Goal: Information Seeking & Learning: Learn about a topic

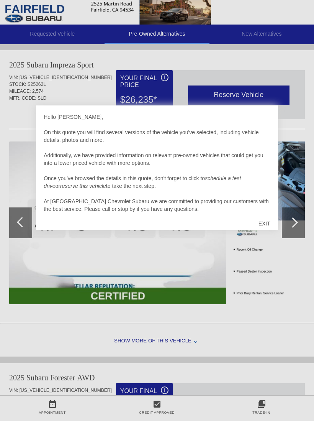
scroll to position [315, 0]
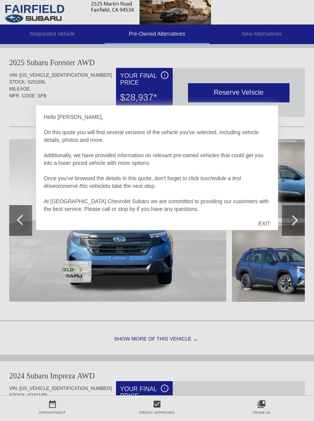
click at [270, 222] on div "EXIT" at bounding box center [264, 223] width 27 height 23
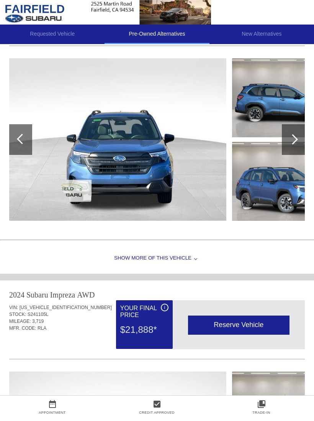
scroll to position [385, 0]
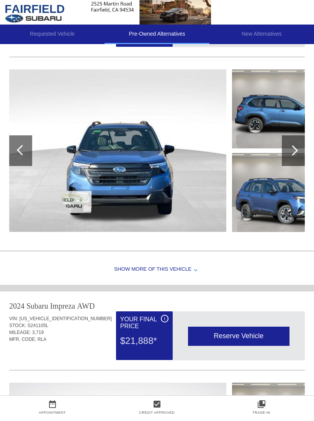
click at [135, 267] on div "Show More of this Vehicle" at bounding box center [157, 269] width 314 height 31
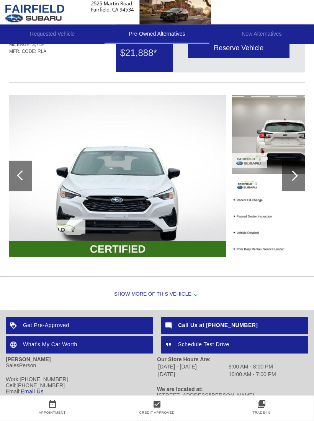
scroll to position [840, 0]
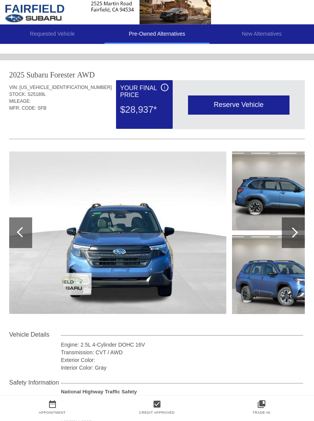
click at [292, 226] on div at bounding box center [293, 233] width 23 height 31
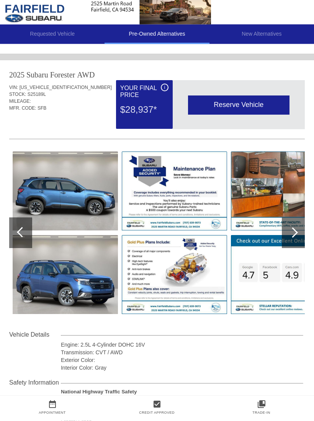
scroll to position [303, 0]
click at [293, 229] on div at bounding box center [293, 232] width 10 height 10
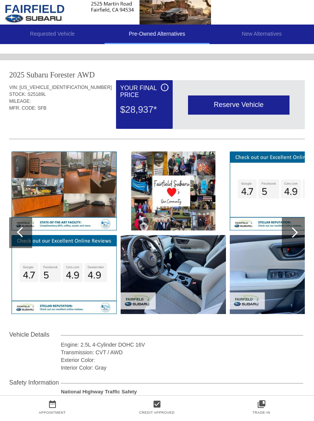
click at [296, 228] on div at bounding box center [293, 232] width 23 height 31
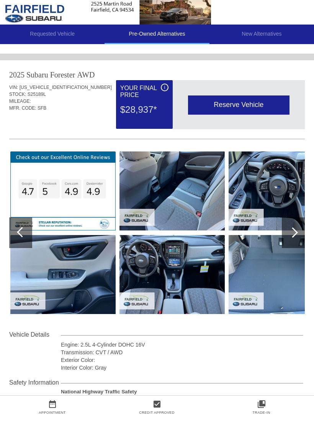
click at [298, 226] on div at bounding box center [293, 232] width 23 height 31
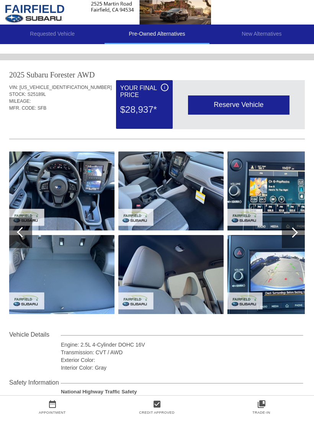
click at [301, 224] on div at bounding box center [293, 232] width 23 height 31
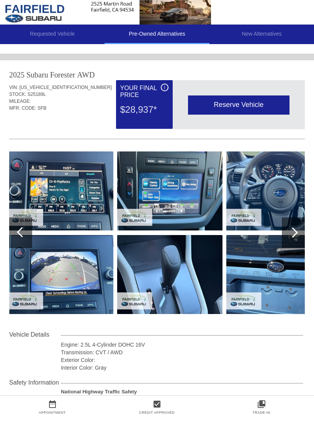
click at [299, 224] on div at bounding box center [293, 232] width 23 height 31
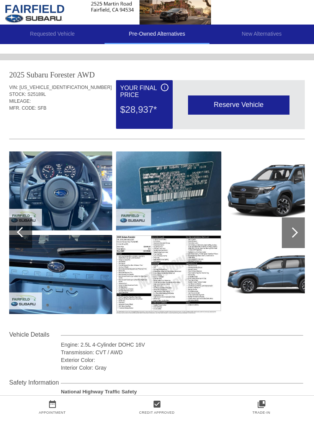
click at [297, 224] on div at bounding box center [293, 232] width 23 height 31
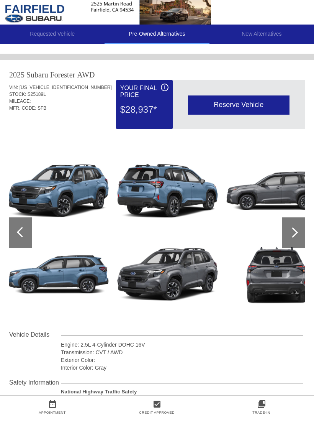
click at [299, 222] on div at bounding box center [293, 232] width 23 height 31
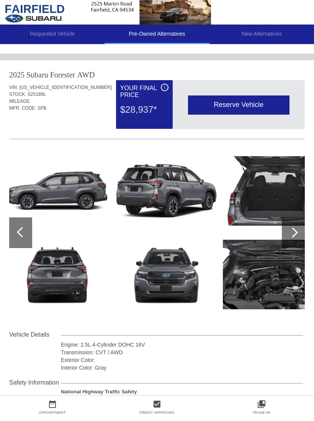
click at [299, 222] on div at bounding box center [293, 232] width 23 height 31
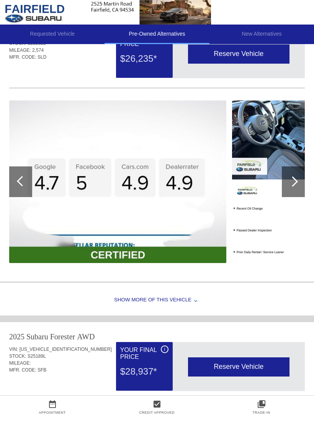
scroll to position [0, 0]
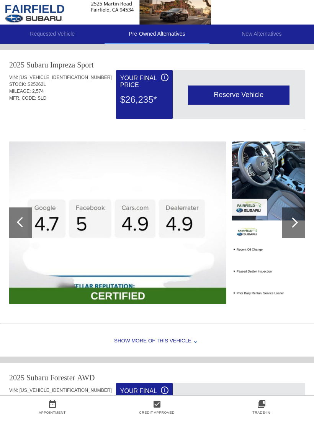
click at [271, 172] on img at bounding box center [284, 181] width 105 height 79
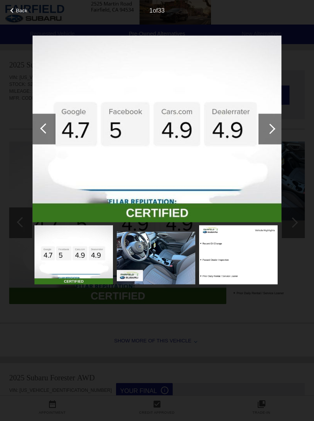
click at [158, 255] on img at bounding box center [156, 258] width 79 height 52
click at [257, 254] on img at bounding box center [238, 254] width 79 height 59
click at [16, 9] on span "Back" at bounding box center [22, 11] width 12 height 6
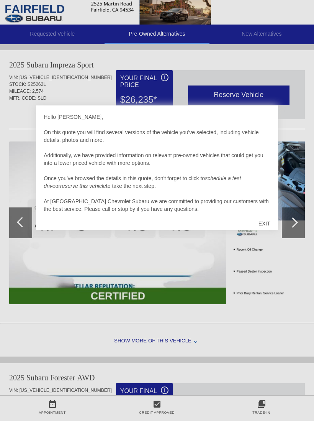
scroll to position [315, 0]
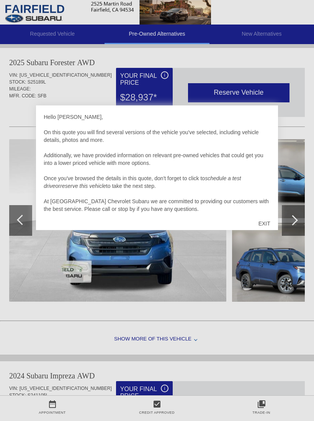
click at [269, 221] on div "EXIT" at bounding box center [264, 223] width 27 height 23
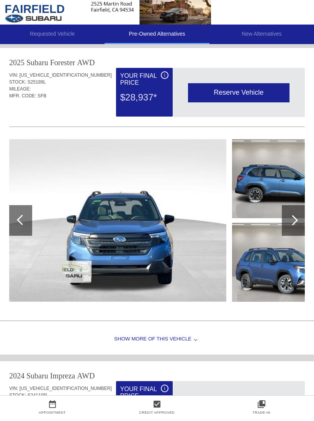
click at [300, 214] on div at bounding box center [293, 220] width 23 height 31
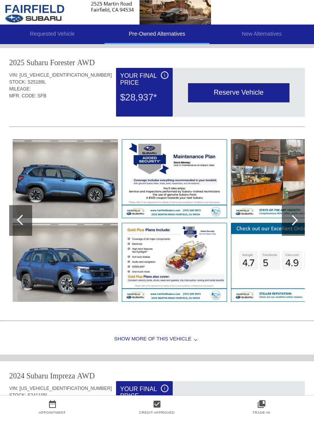
click at [295, 220] on div at bounding box center [293, 220] width 10 height 10
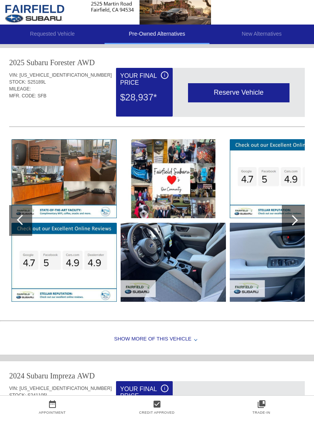
click at [298, 219] on div at bounding box center [293, 220] width 23 height 31
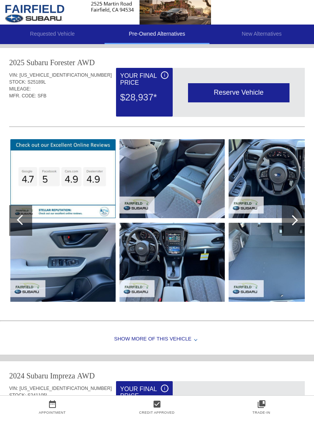
click at [295, 219] on div at bounding box center [293, 220] width 10 height 10
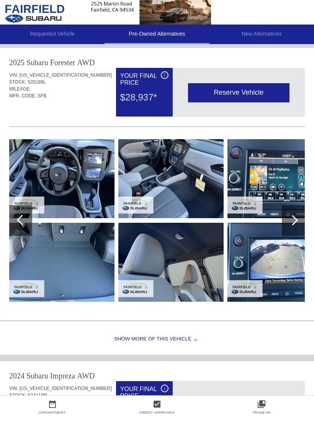
click at [296, 218] on div at bounding box center [293, 220] width 23 height 31
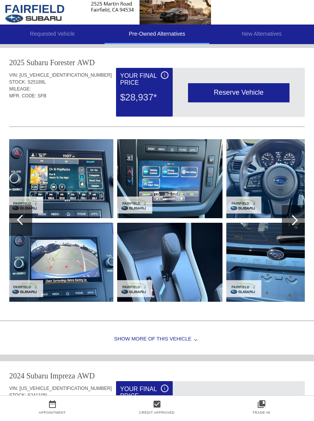
click at [298, 219] on div at bounding box center [293, 220] width 23 height 31
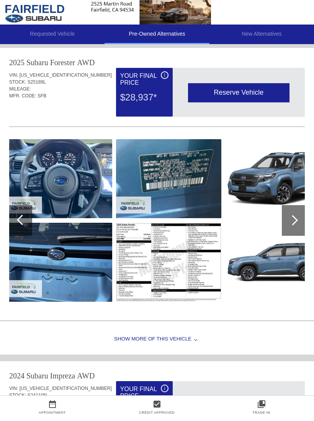
click at [298, 219] on div at bounding box center [293, 220] width 23 height 31
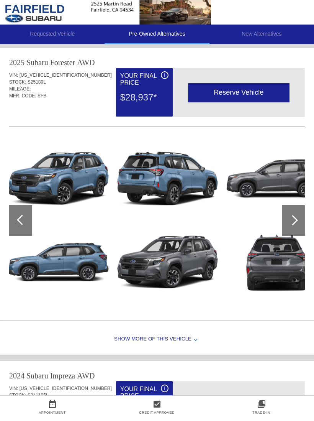
click at [298, 219] on div at bounding box center [293, 220] width 23 height 31
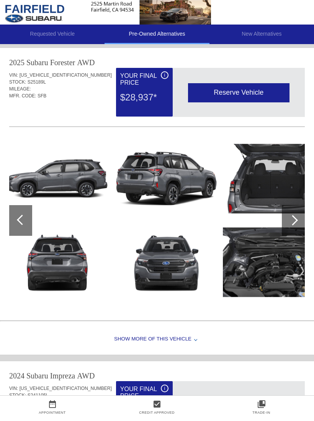
click at [298, 219] on div at bounding box center [293, 220] width 23 height 31
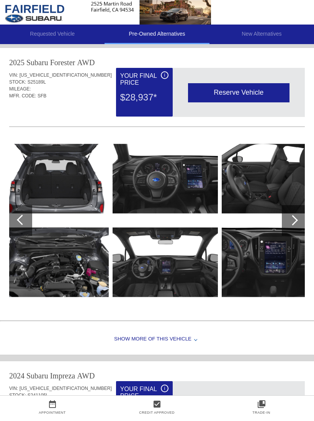
click at [296, 219] on div at bounding box center [293, 220] width 10 height 10
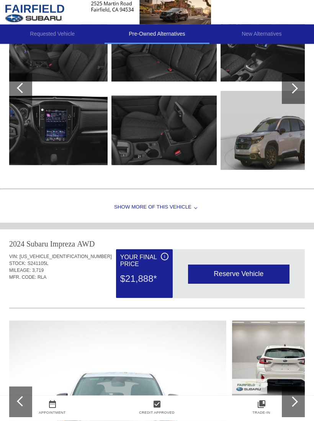
scroll to position [419, 0]
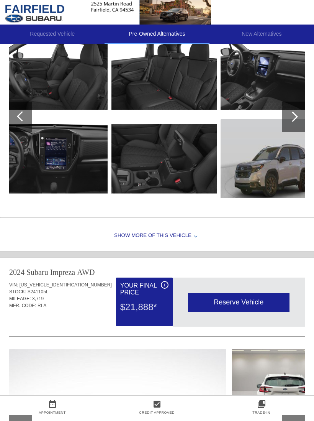
click at [141, 232] on div "Show More of this Vehicle" at bounding box center [157, 236] width 314 height 31
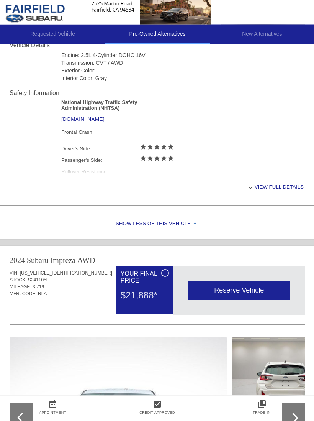
scroll to position [611, 0]
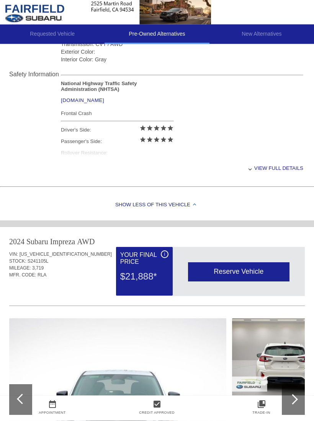
click at [286, 174] on div "View full details" at bounding box center [182, 168] width 243 height 19
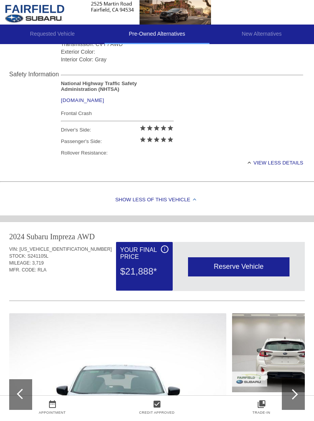
click at [286, 165] on div "View less details" at bounding box center [182, 162] width 243 height 19
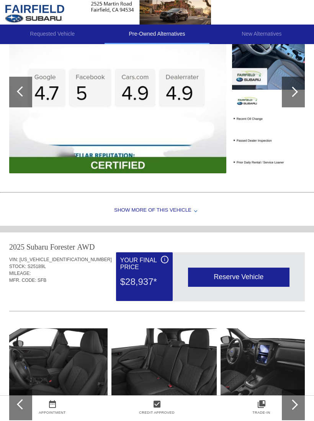
scroll to position [130, 0]
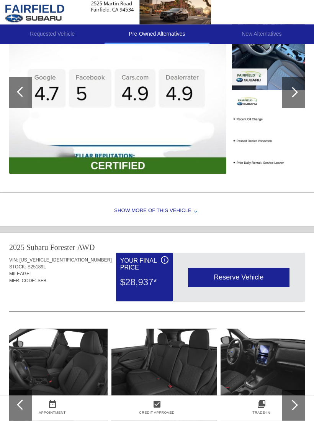
click at [148, 216] on div "Show More of this Vehicle" at bounding box center [157, 211] width 314 height 31
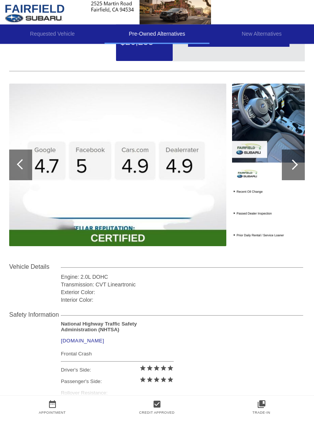
scroll to position [0, 0]
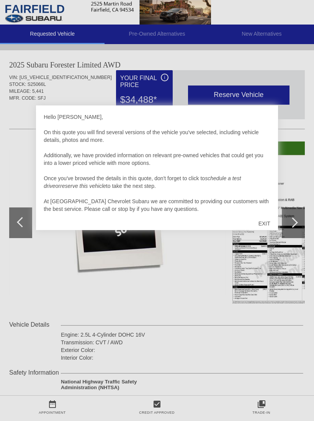
click at [267, 216] on div "EXIT" at bounding box center [264, 223] width 27 height 23
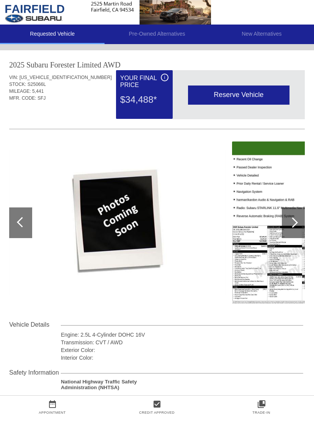
click at [292, 221] on div at bounding box center [293, 222] width 10 height 10
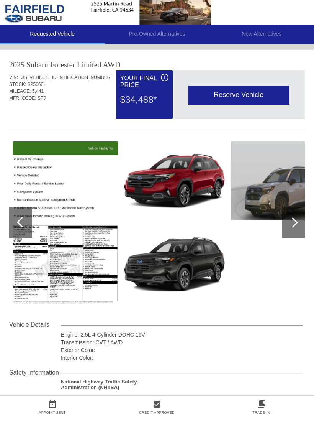
click at [295, 209] on div at bounding box center [293, 222] width 23 height 31
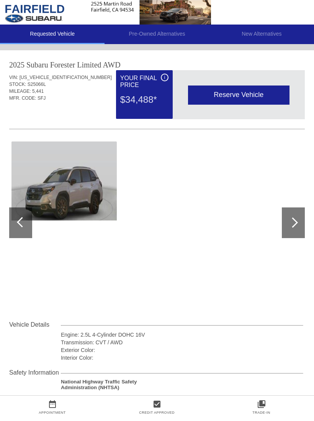
click at [18, 222] on div at bounding box center [22, 222] width 10 height 10
